Goal: Check status: Check status

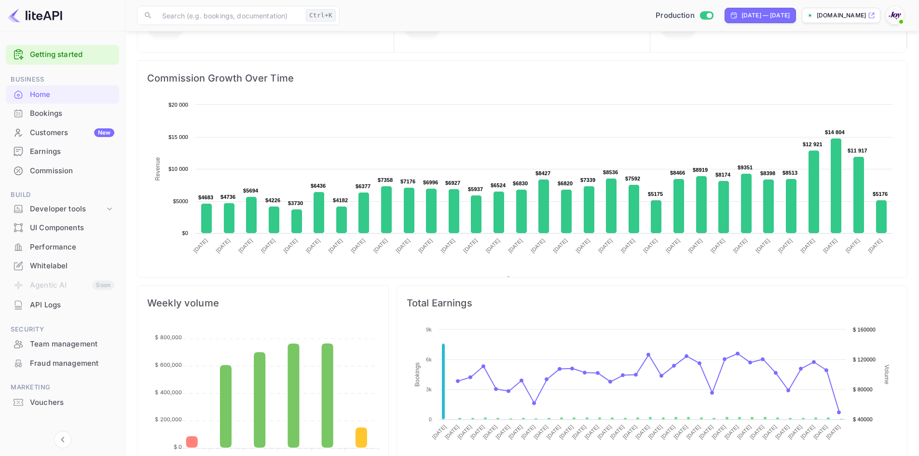
scroll to position [126, 0]
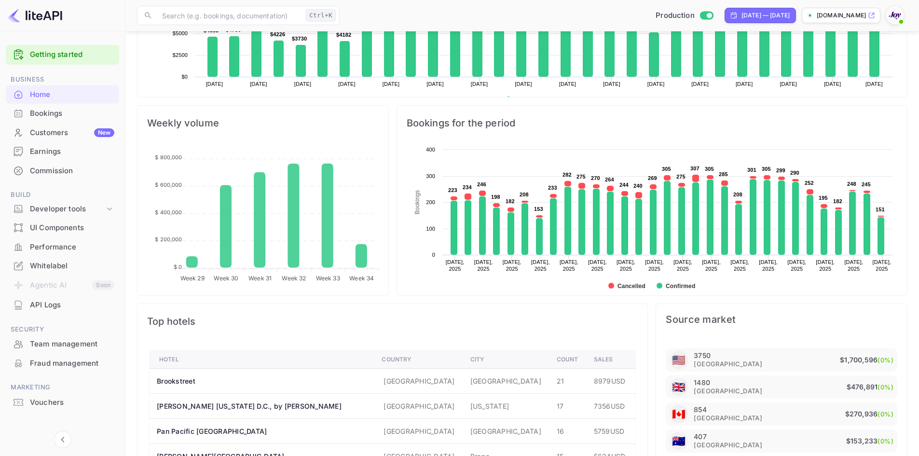
scroll to position [290, 0]
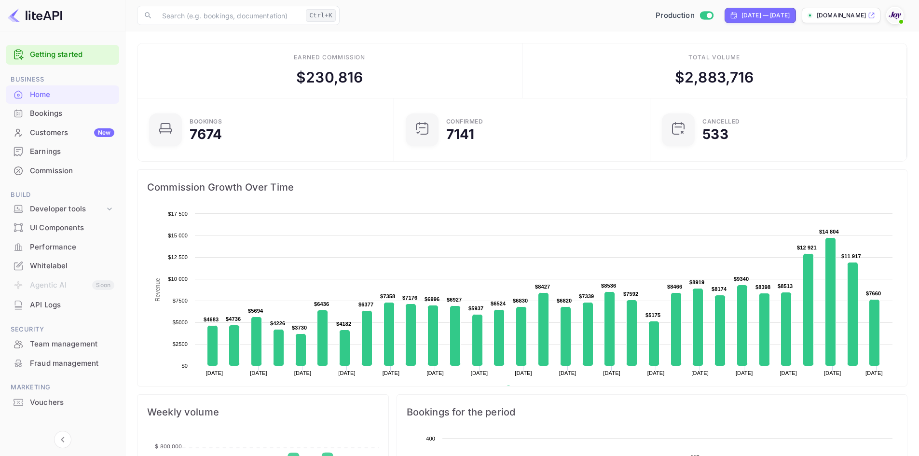
click at [51, 114] on div "Bookings" at bounding box center [72, 113] width 84 height 11
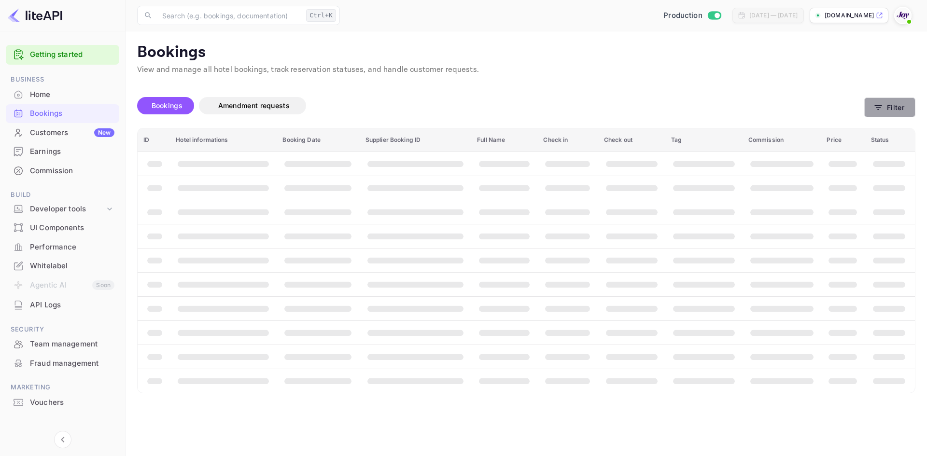
click at [878, 103] on icon "button" at bounding box center [878, 108] width 10 height 10
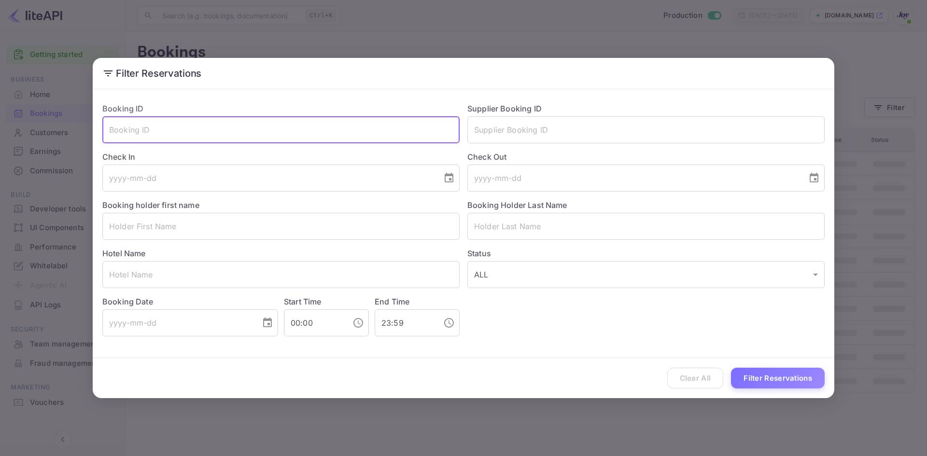
click at [167, 120] on input "text" at bounding box center [280, 129] width 357 height 27
paste input "NWLeemqmY"
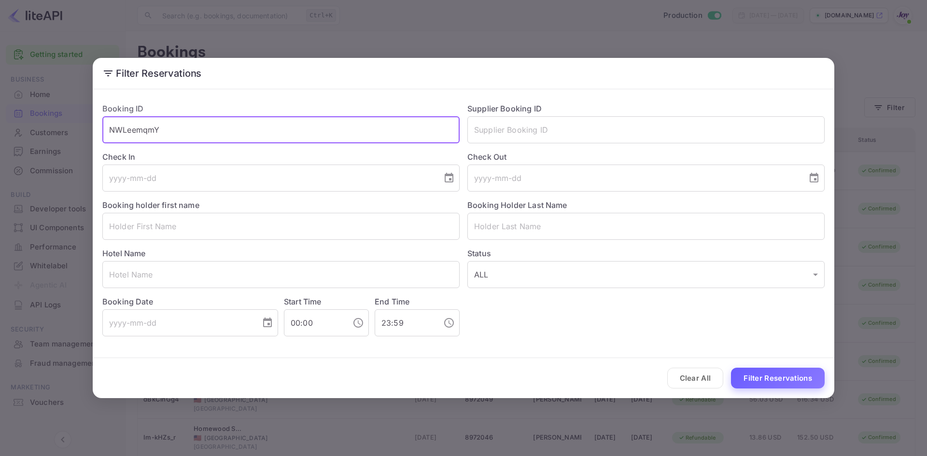
type input "NWLeemqmY"
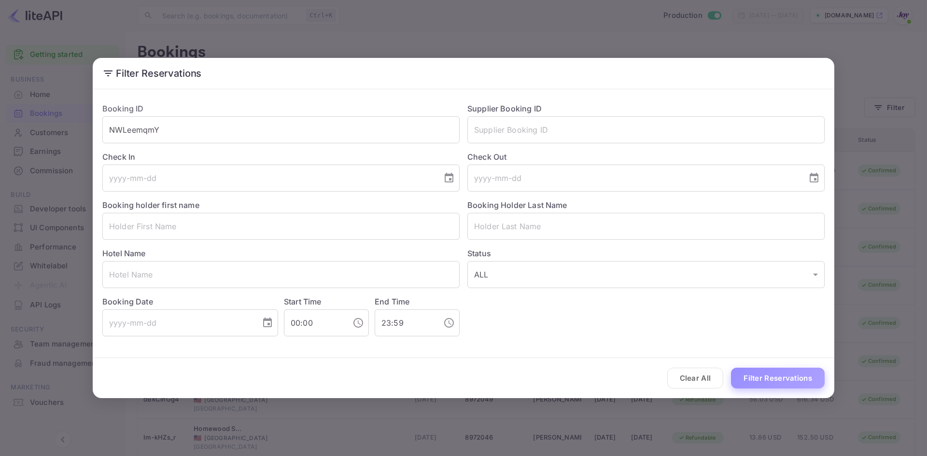
click at [766, 378] on button "Filter Reservations" at bounding box center [778, 378] width 94 height 21
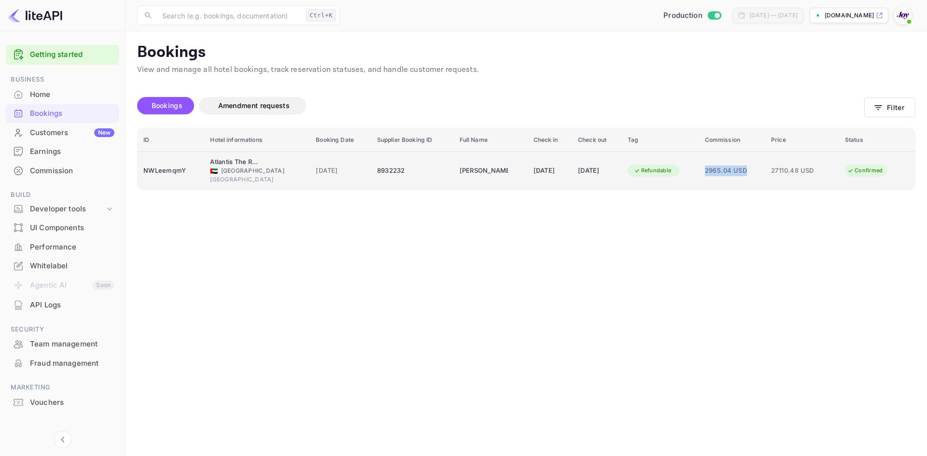
drag, startPoint x: 713, startPoint y: 172, endPoint x: 757, endPoint y: 170, distance: 43.5
click at [757, 170] on span "2965.04 USD" at bounding box center [732, 171] width 55 height 11
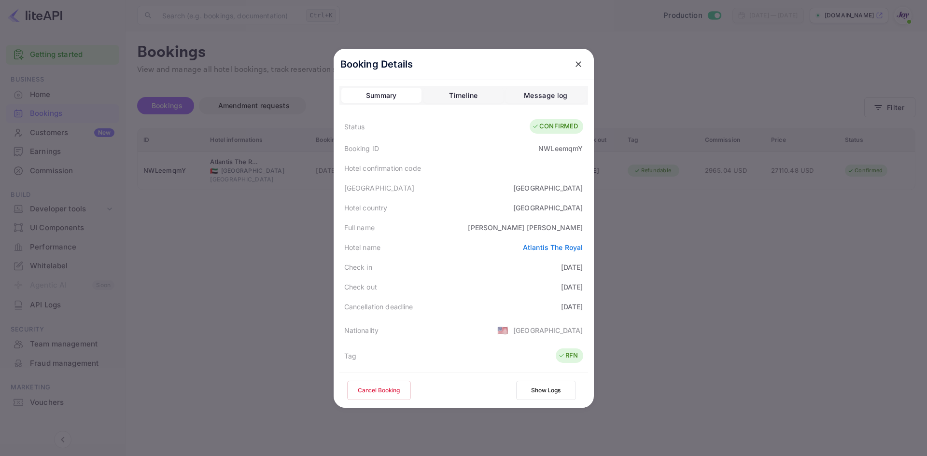
click at [716, 295] on div at bounding box center [463, 228] width 927 height 456
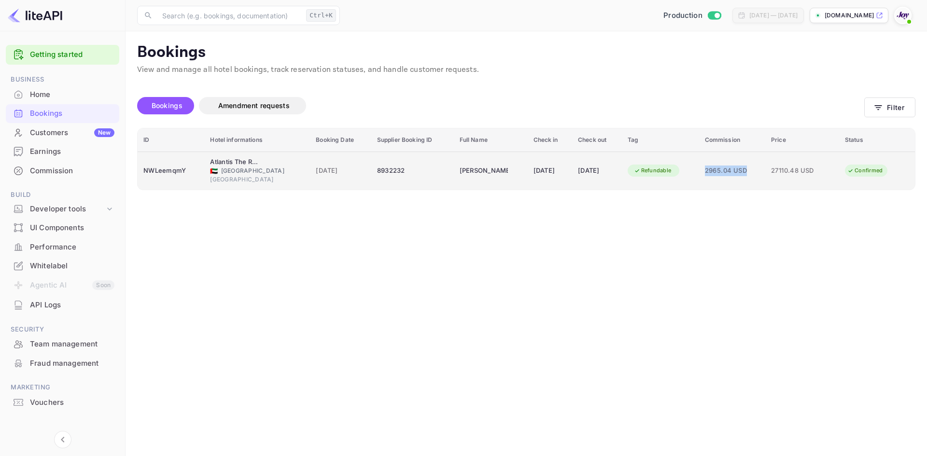
drag, startPoint x: 714, startPoint y: 171, endPoint x: 757, endPoint y: 171, distance: 42.5
click at [757, 171] on span "2965.04 USD" at bounding box center [732, 171] width 55 height 11
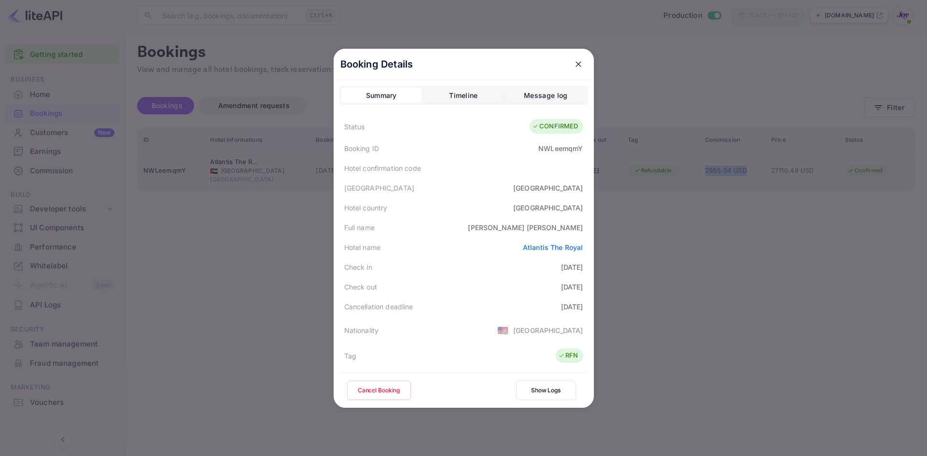
copy span "2965.04 USD"
click at [578, 65] on icon "close" at bounding box center [578, 64] width 10 height 10
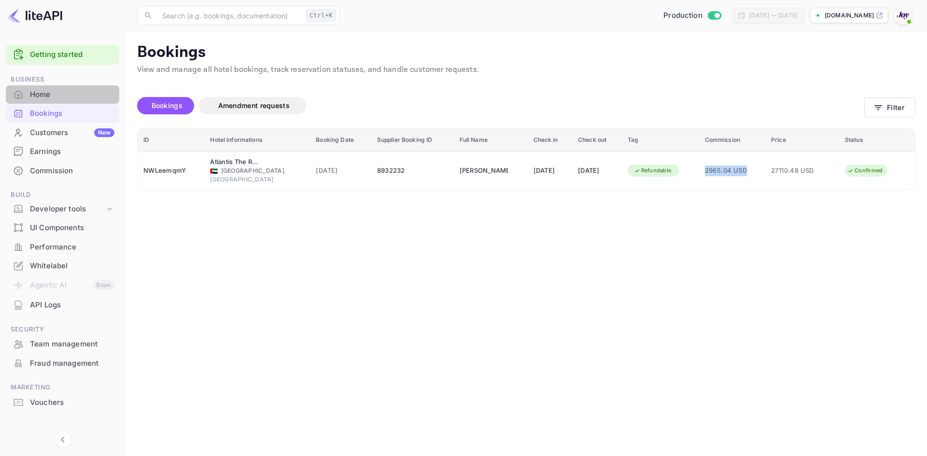
click at [61, 92] on div "Home" at bounding box center [72, 94] width 84 height 11
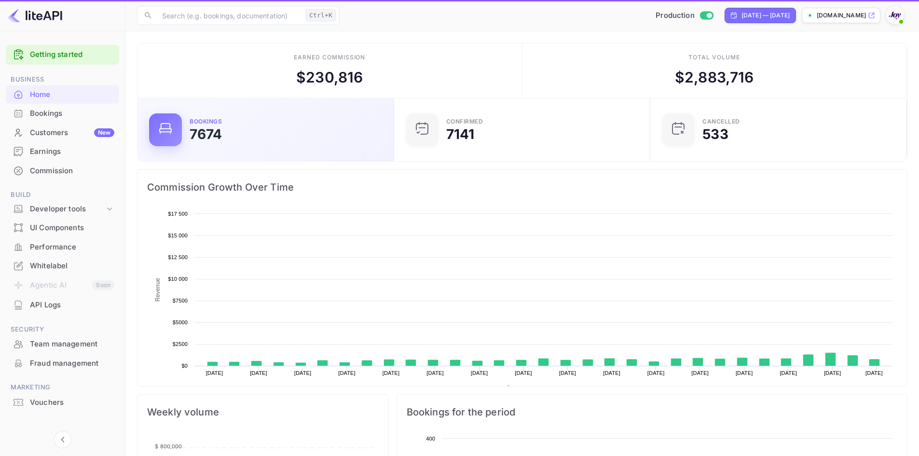
scroll to position [150, 243]
